Goal: Task Accomplishment & Management: Use online tool/utility

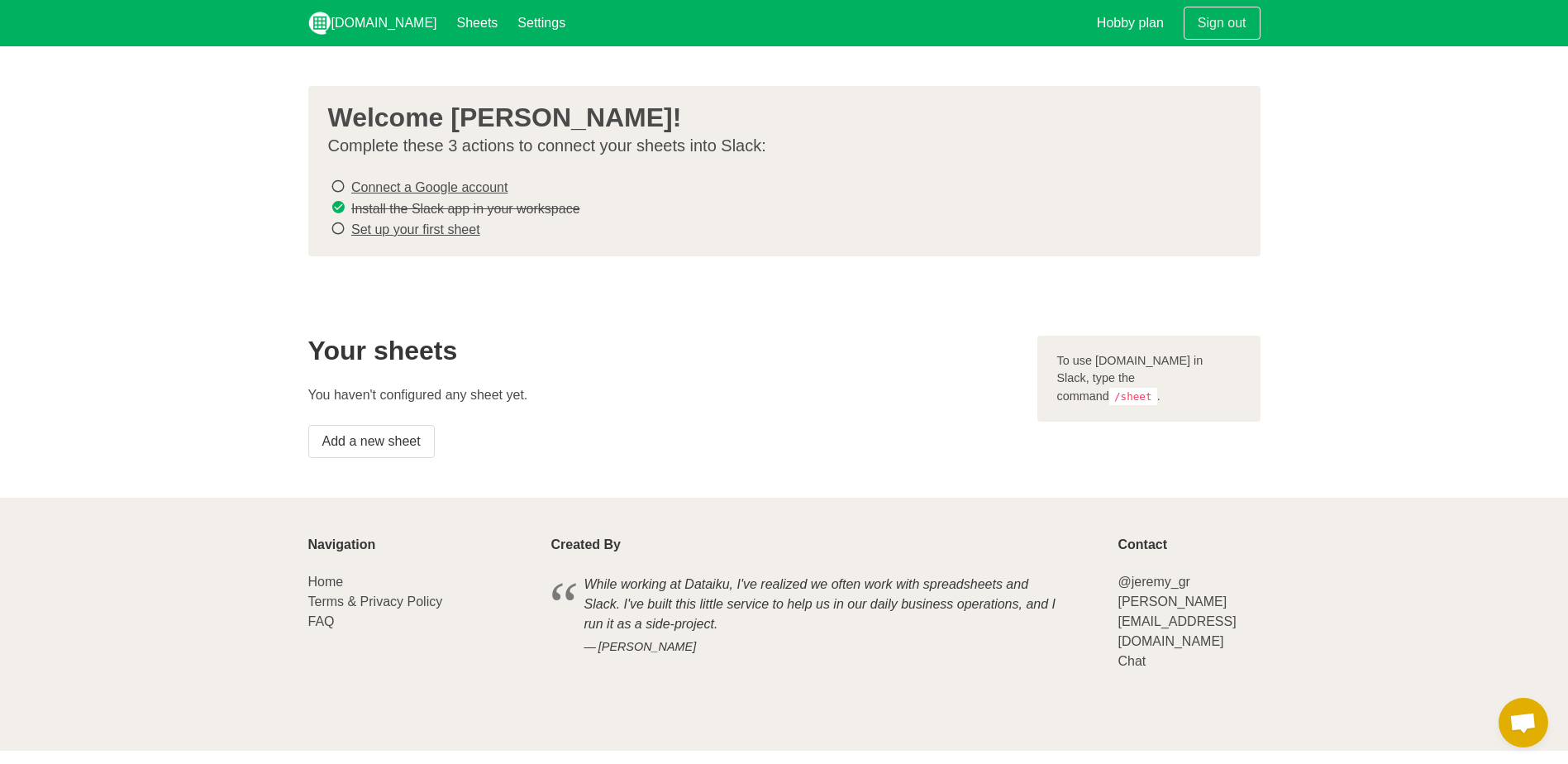
click at [465, 183] on link "Connect a Google account" at bounding box center [429, 187] width 156 height 14
click at [456, 231] on link "Set up your first sheet" at bounding box center [415, 229] width 129 height 14
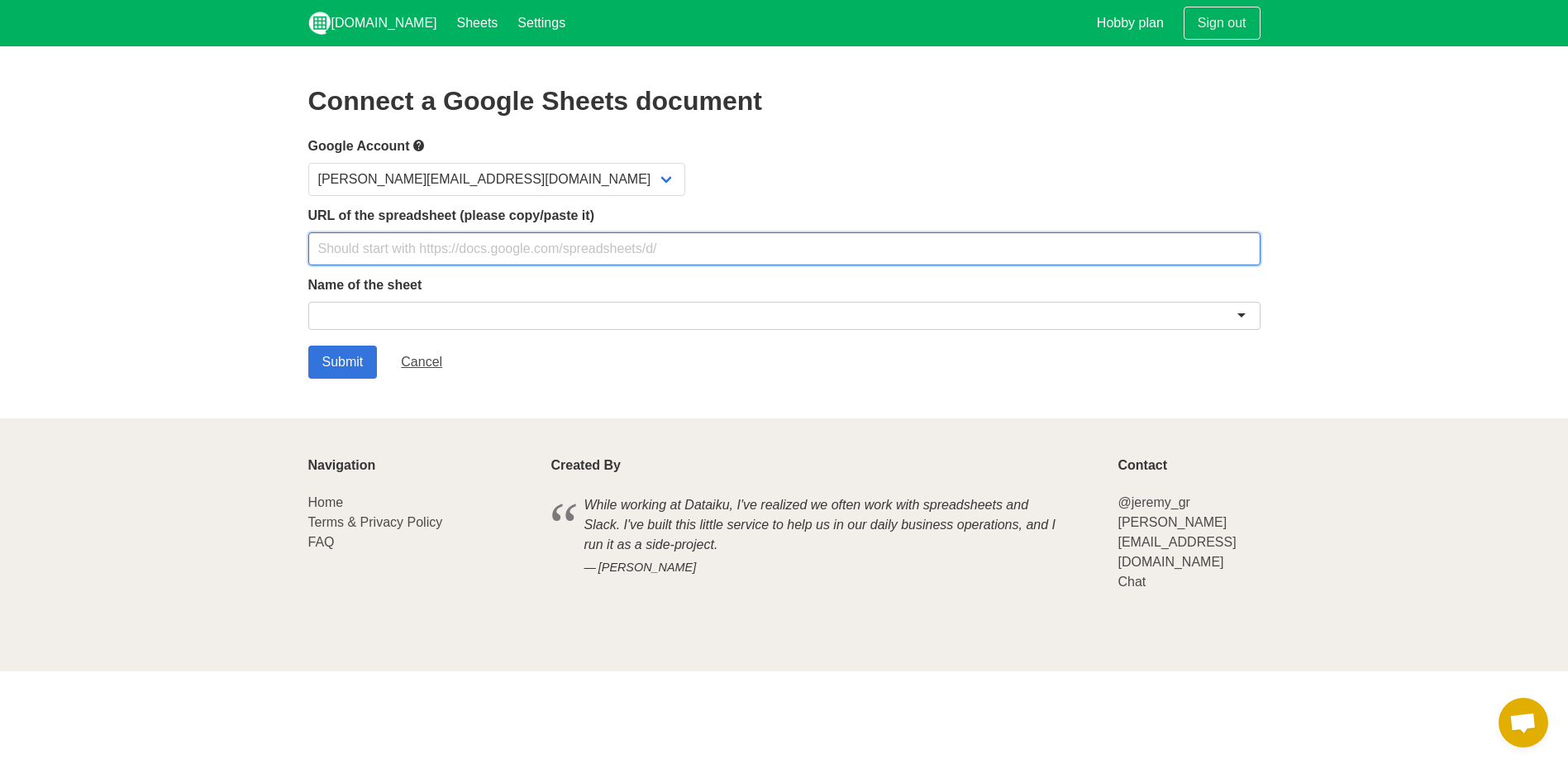
click at [449, 251] on input "text" at bounding box center [785, 249] width 953 height 33
paste input "[URL][DOMAIN_NAME]"
type input "[URL][DOMAIN_NAME]"
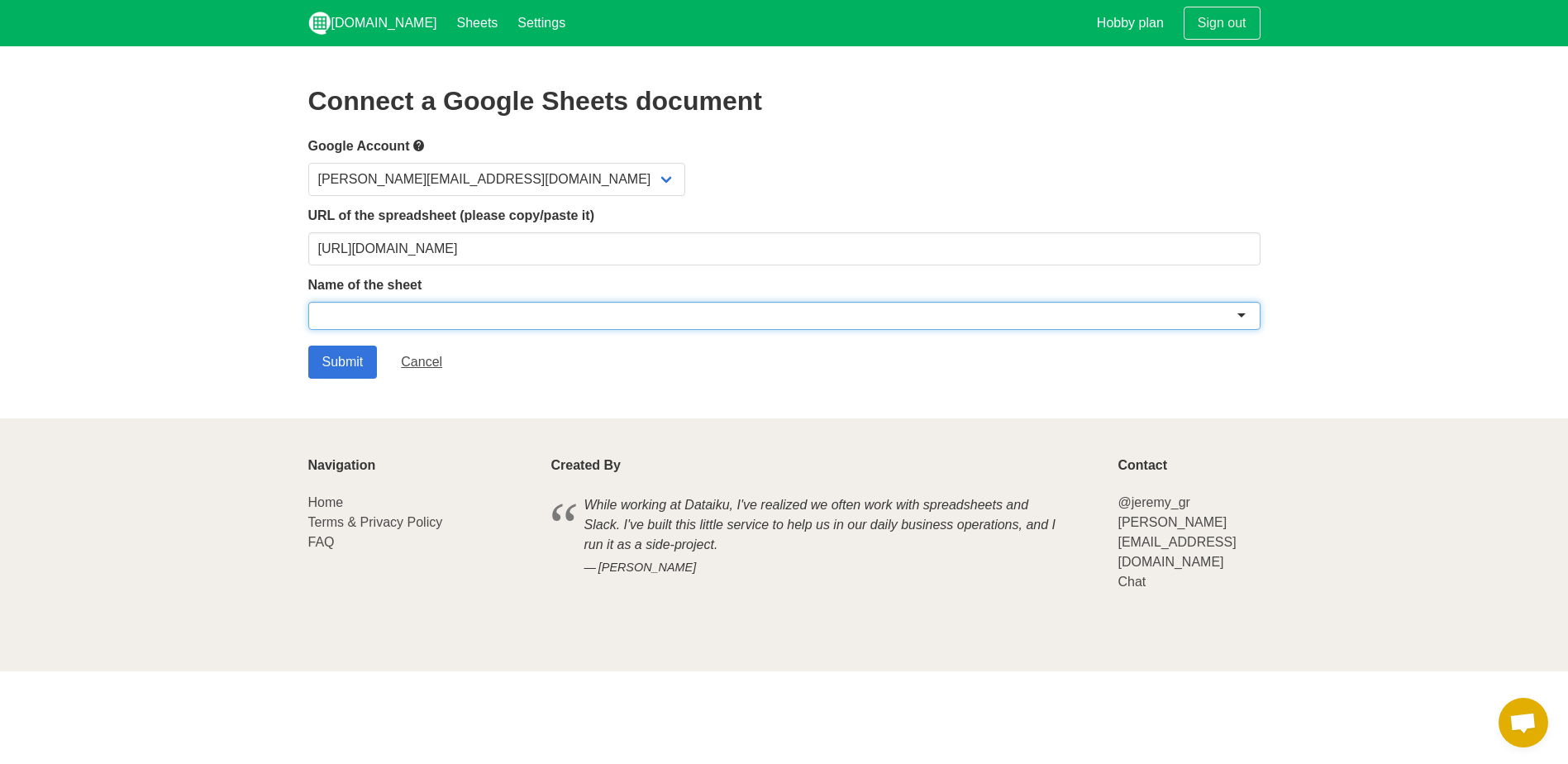
click at [458, 302] on div at bounding box center [785, 315] width 953 height 29
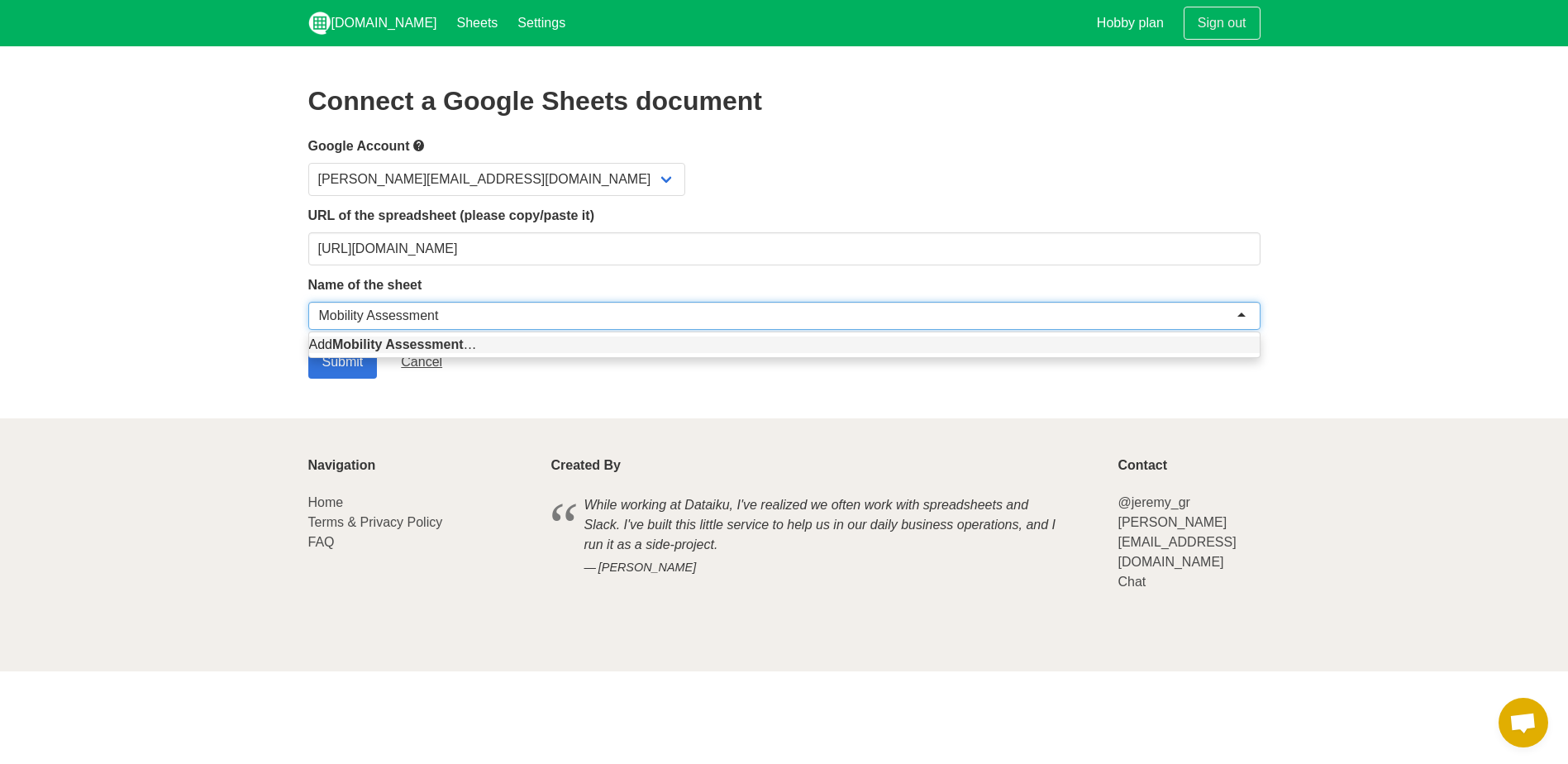
type input "Mobility Assessment"
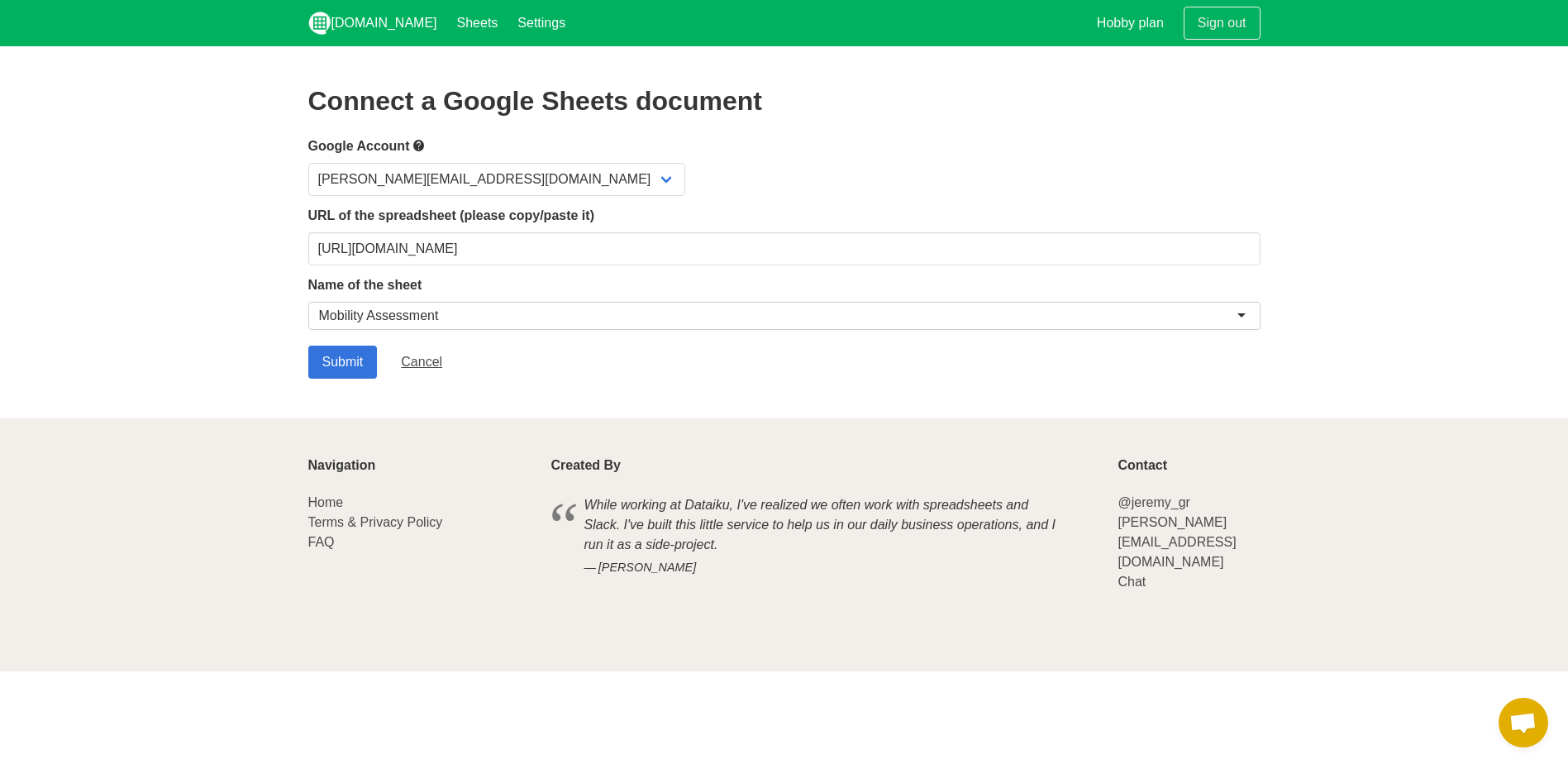
drag, startPoint x: 275, startPoint y: 299, endPoint x: 284, endPoint y: 304, distance: 10.3
click at [275, 298] on section "Connect a Google Sheets document Google Account chris@914crossfit.com URL of th…" at bounding box center [784, 232] width 1568 height 372
click at [338, 359] on input "Submit" at bounding box center [343, 362] width 69 height 33
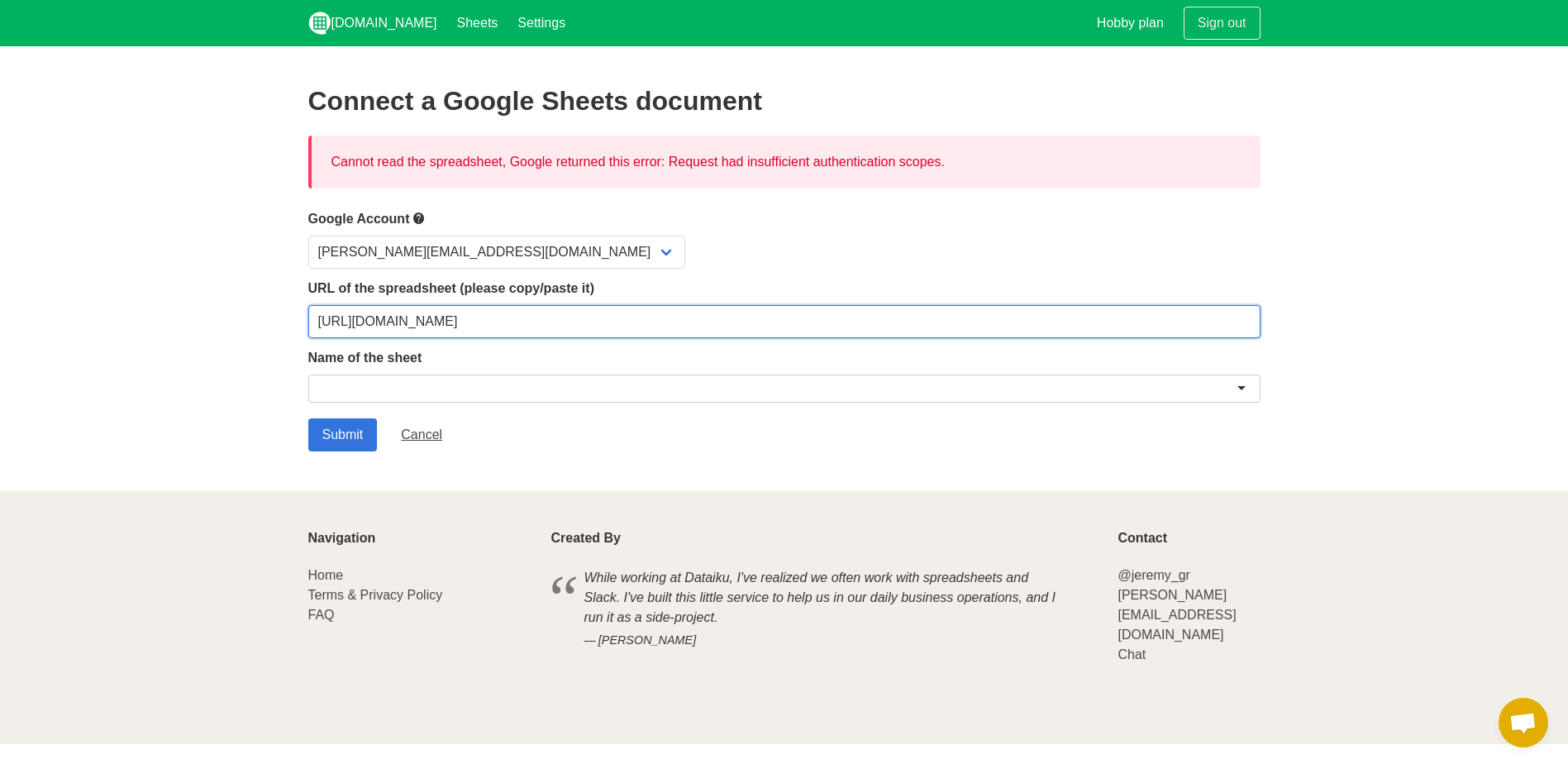
click at [528, 317] on input "[URL][DOMAIN_NAME]" at bounding box center [785, 322] width 953 height 33
paste input "2CHXOjZB19NXtxhaEoFfDIm4i1Jo44ES-UG8xkwZi40/edit?gid=1991295582#gid=1991295582"
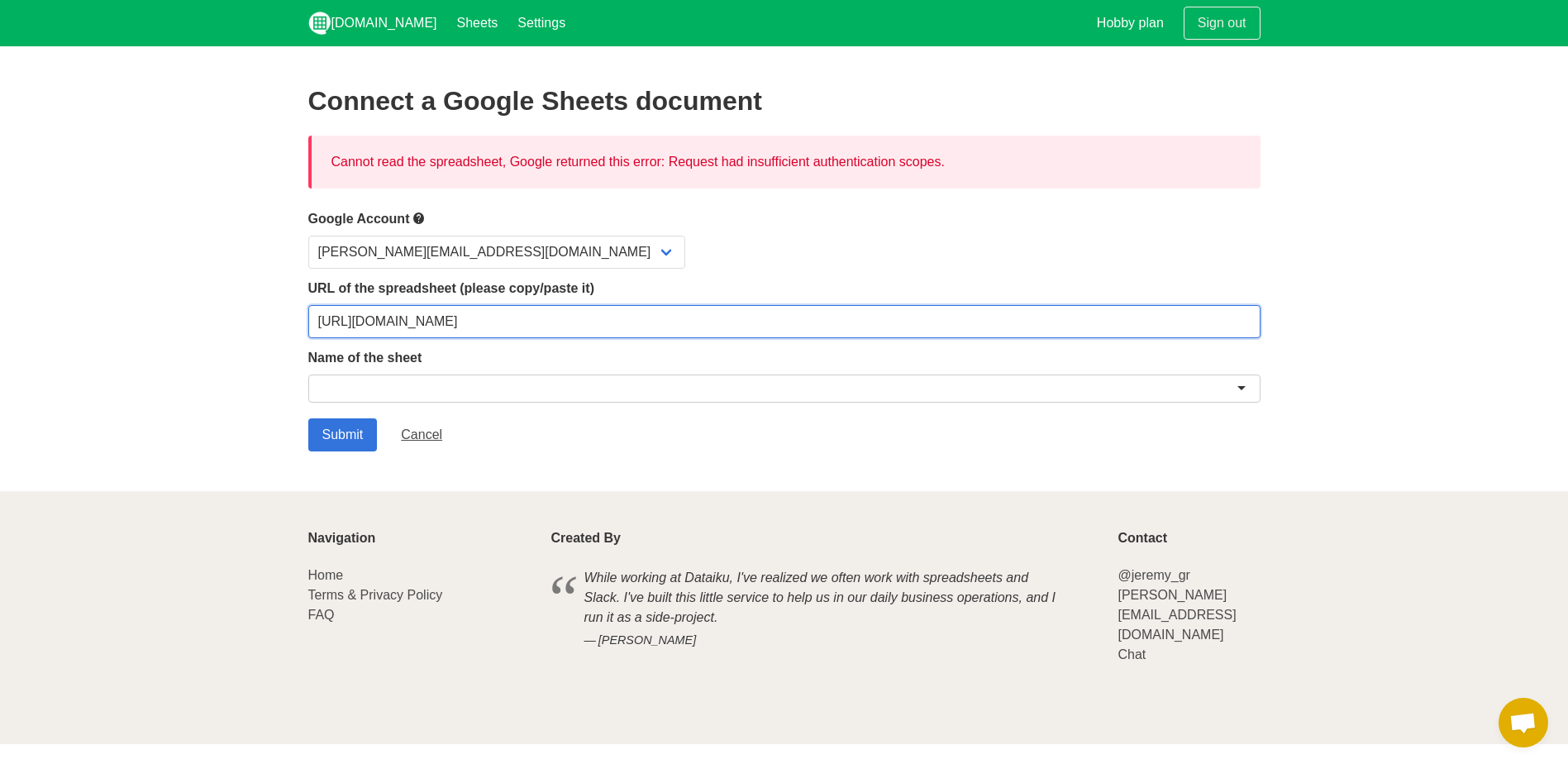
type input "https://docs.google.com/spreadsheets/d/12CHXOjZB19NXtxhaEoFfDIm4i1Jo44ES-UG8xkw…"
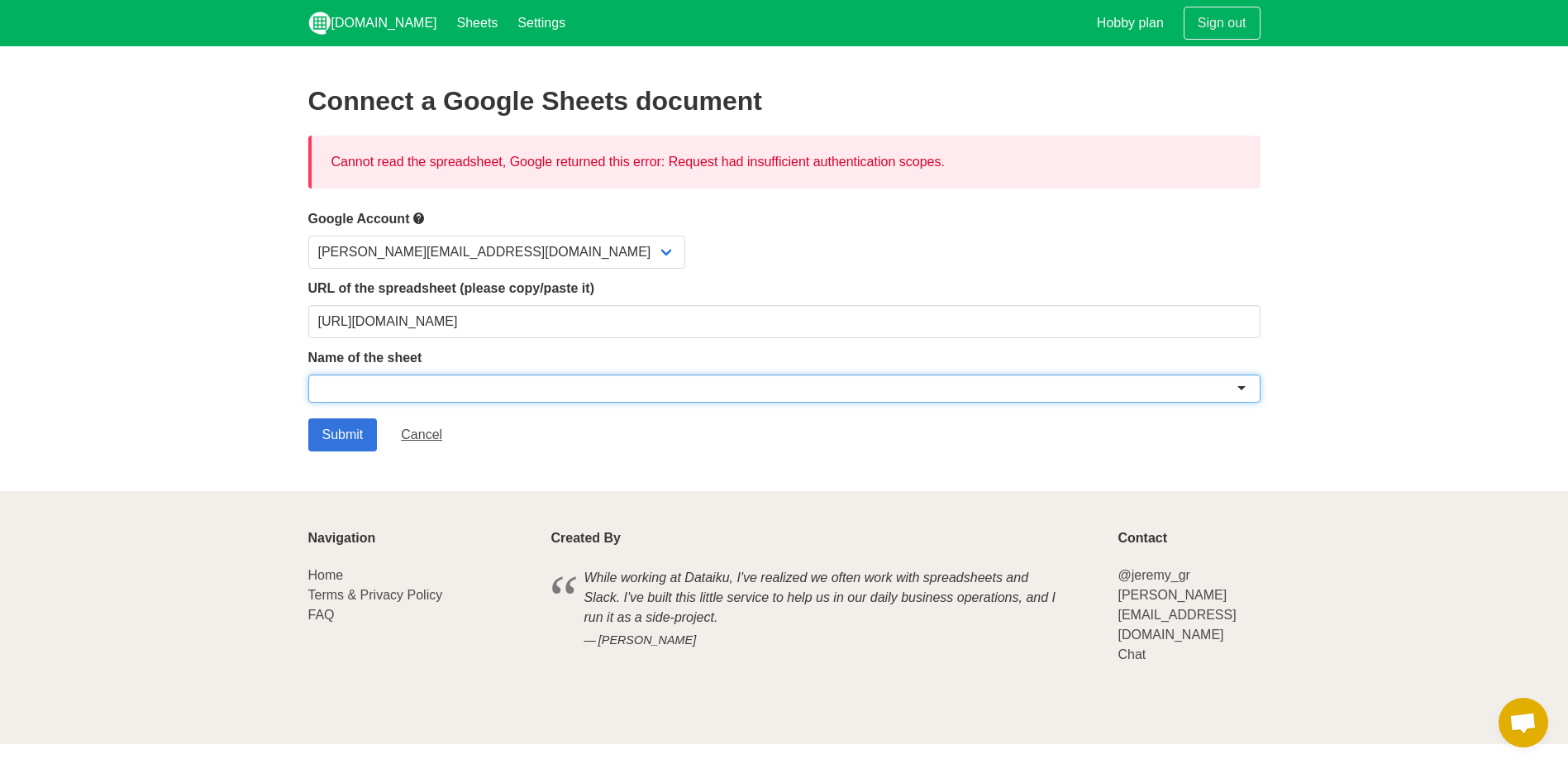
click at [462, 389] on div at bounding box center [785, 388] width 953 height 29
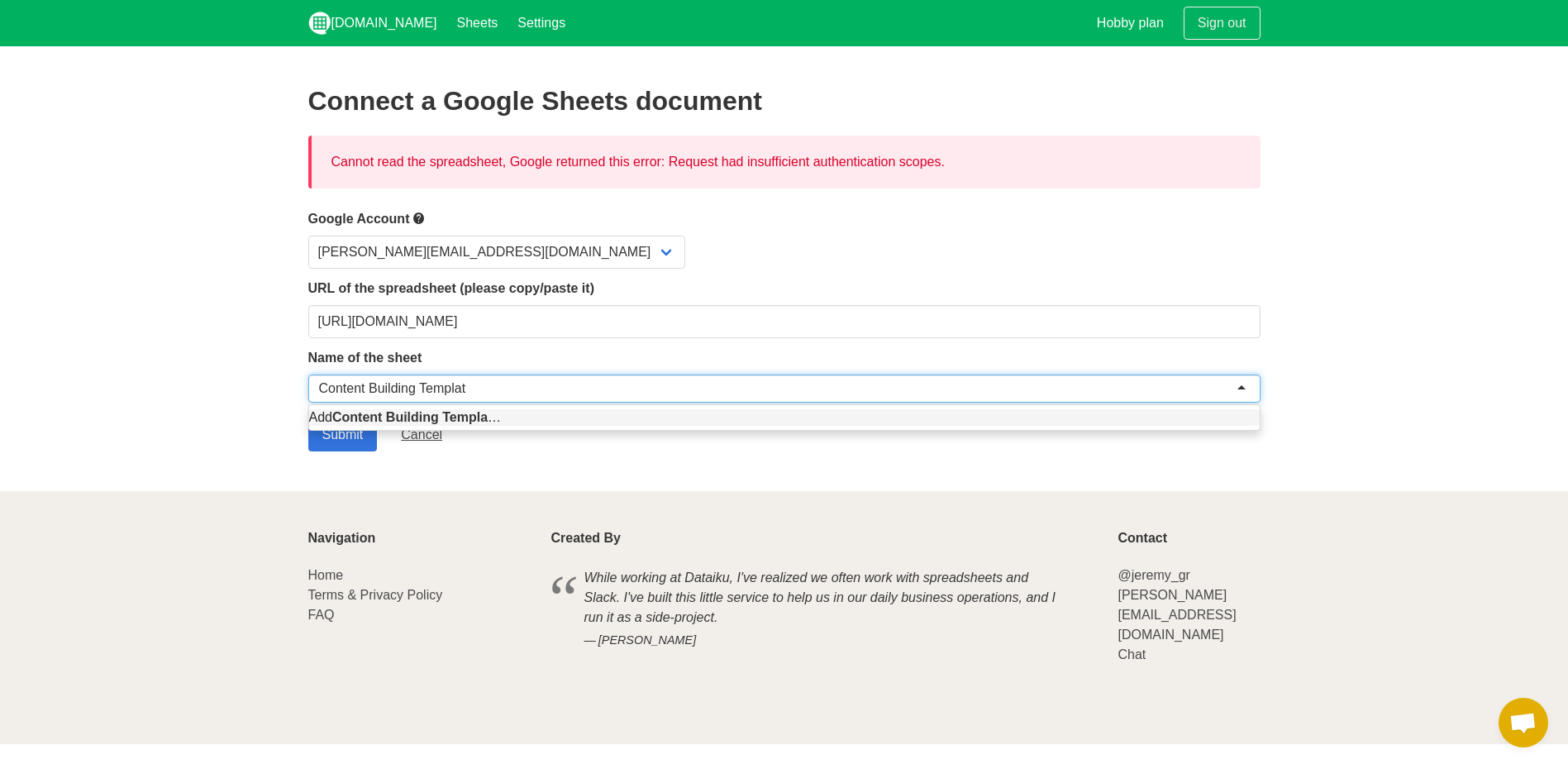
type input "Content Building Template"
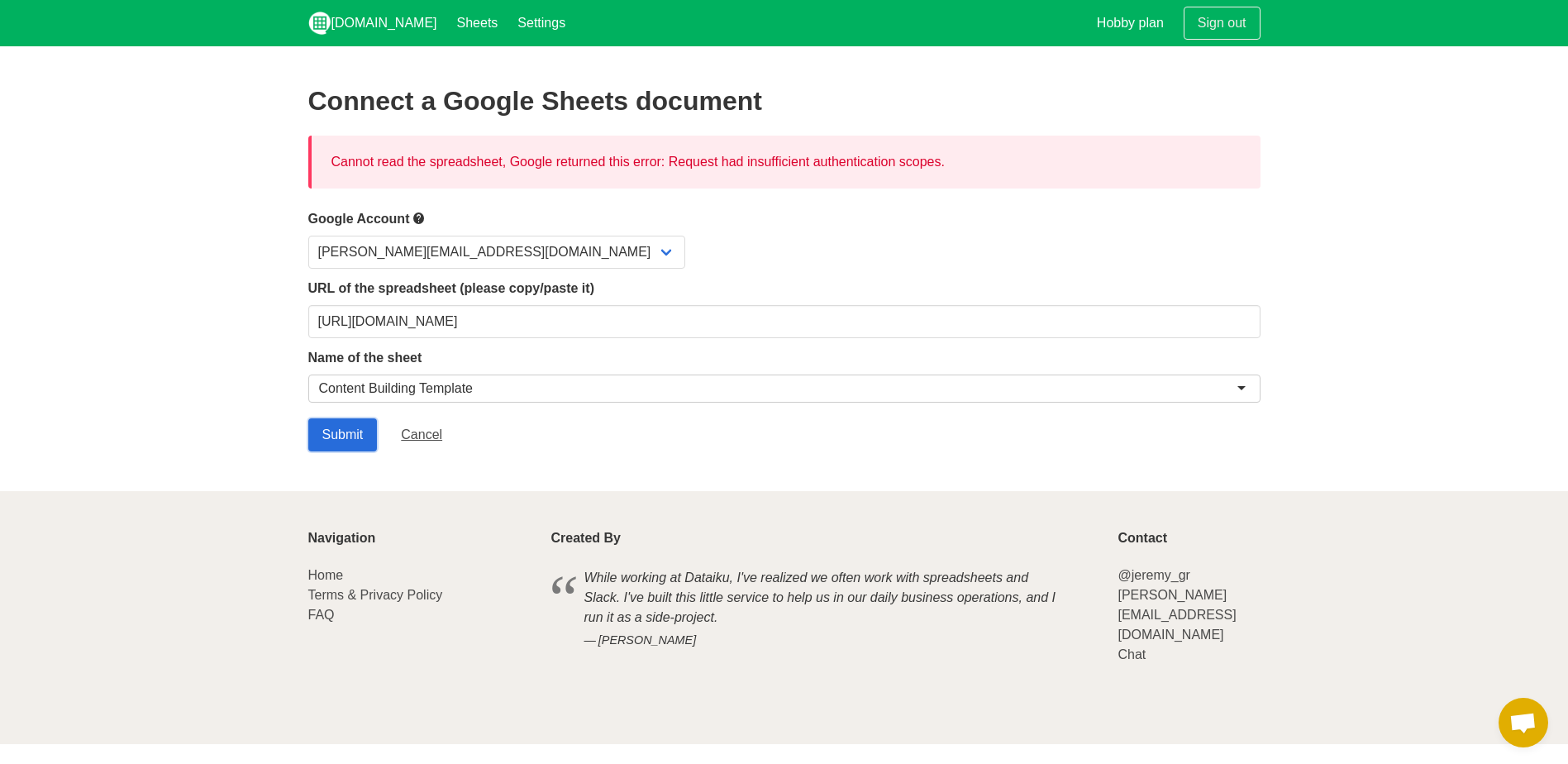
click at [355, 420] on input "Submit" at bounding box center [343, 435] width 69 height 33
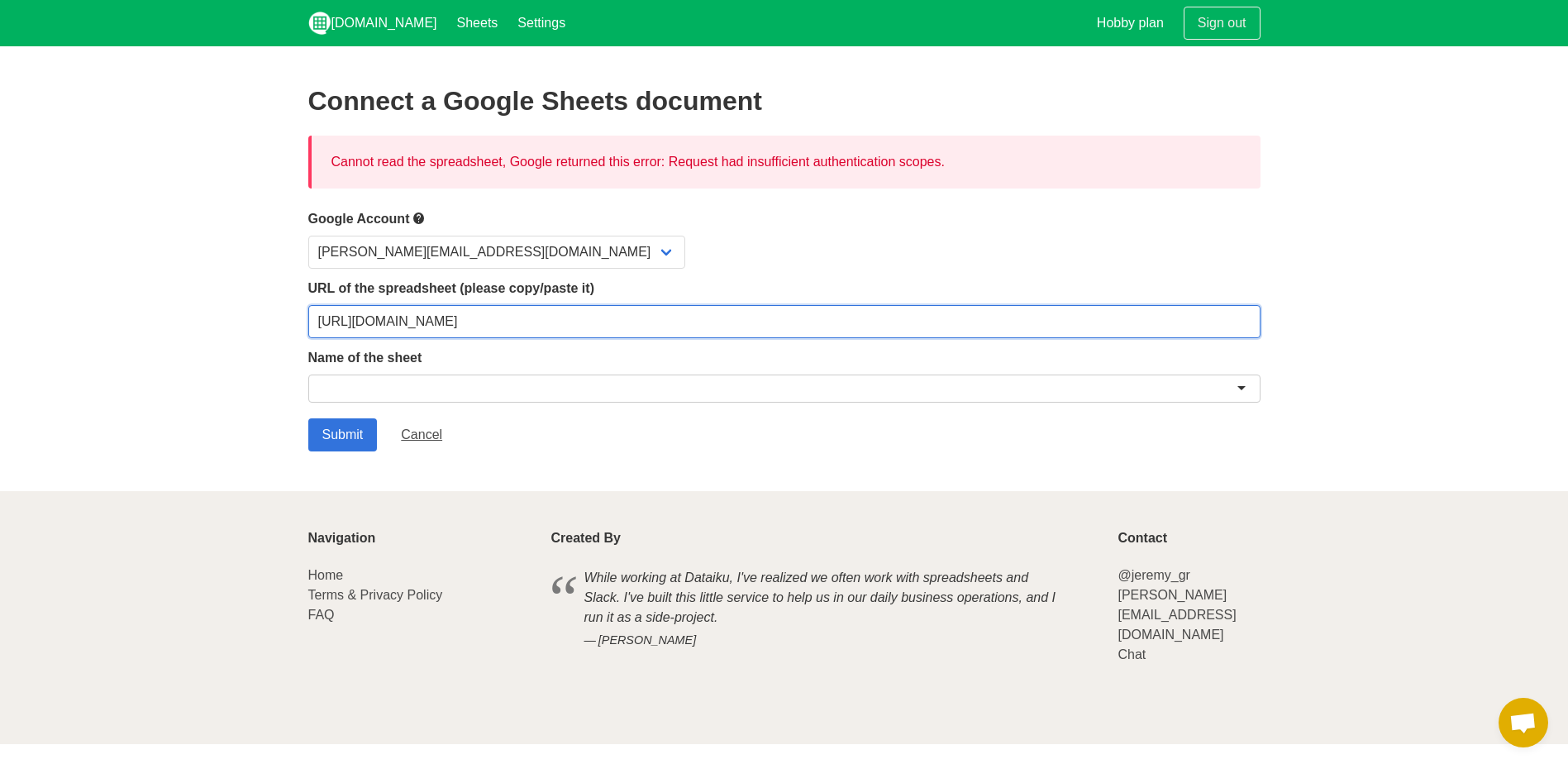
click at [442, 329] on input "https://docs.google.com/spreadsheets/d/12CHXOjZB19NXtxhaEoFfDIm4i1Jo44ES-UG8xkw…" at bounding box center [785, 322] width 953 height 33
paste input "e4J7wJhV_gWJhUbCmd_4g3y0E0bw75xMGQNHOUYqmv4/edit?gid=0#gid=0"
type input "[URL][DOMAIN_NAME]"
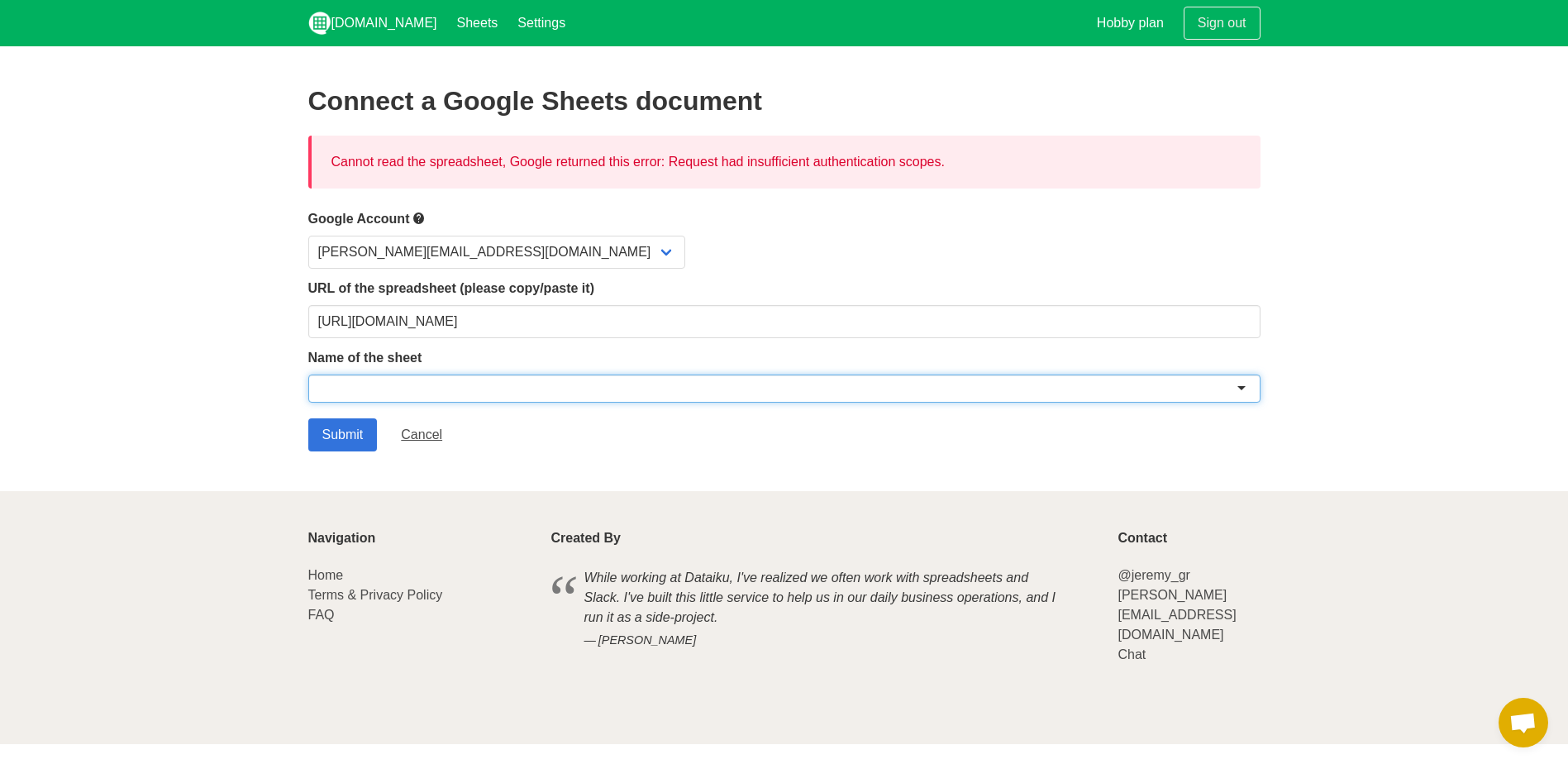
click at [444, 387] on div at bounding box center [785, 388] width 953 height 29
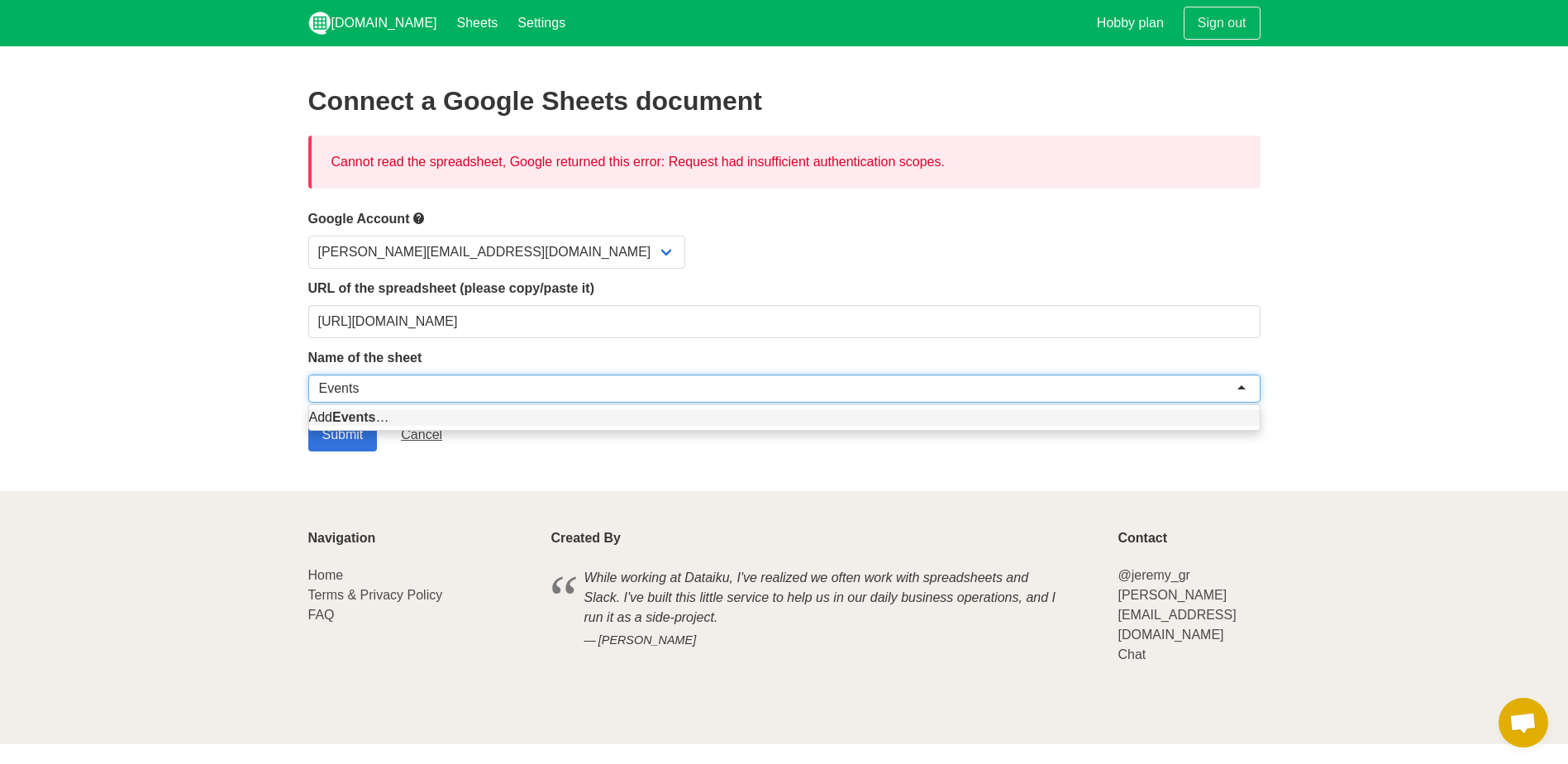
type input "Events"
click at [346, 453] on section "Connect a Google Sheets document Cannot read the spreadsheet, Google returned t…" at bounding box center [784, 269] width 1568 height 445
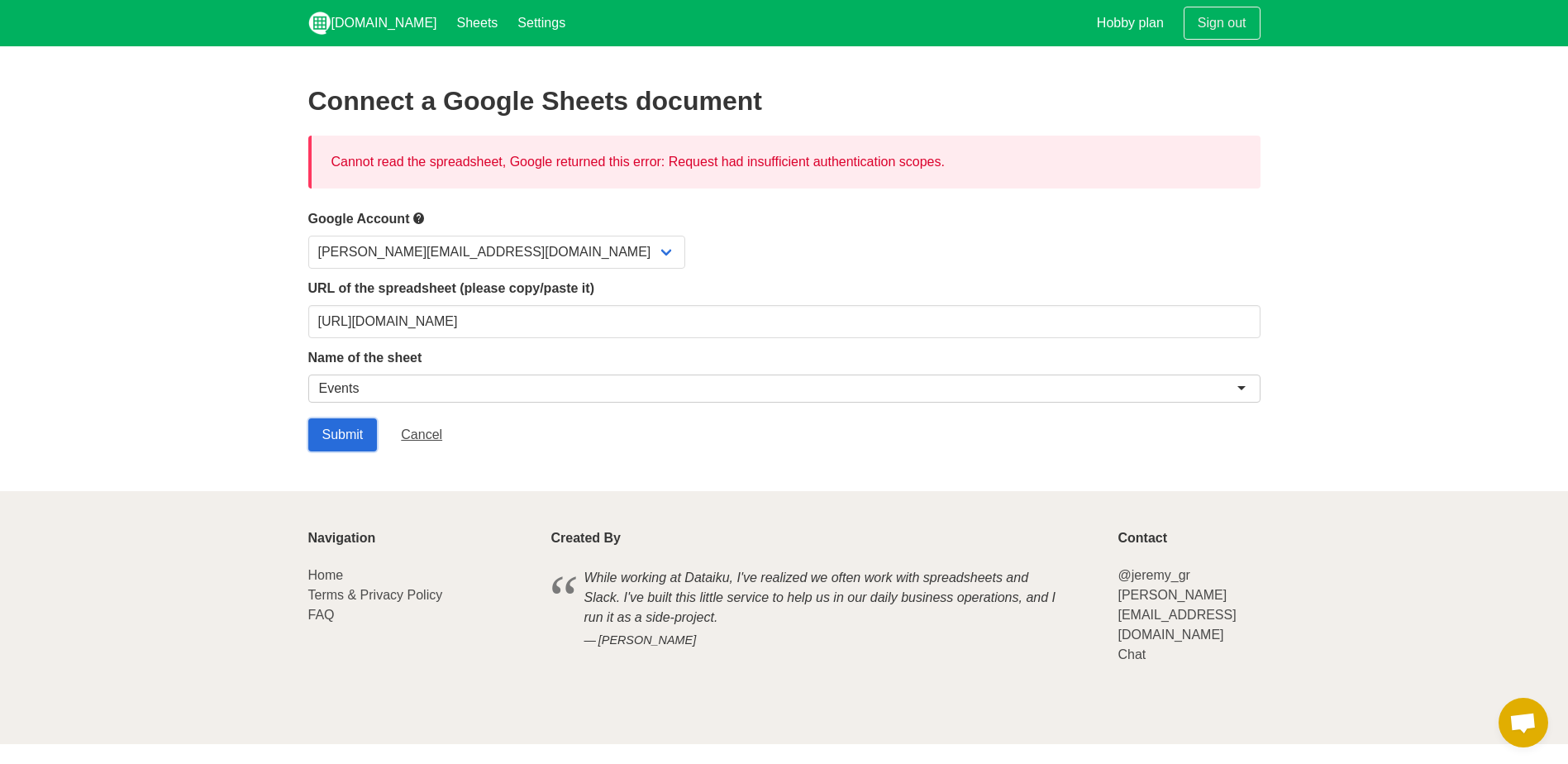
click at [340, 436] on input "Submit" at bounding box center [343, 435] width 69 height 33
click at [395, 436] on link "Cancel" at bounding box center [422, 435] width 69 height 33
